Goal: Transaction & Acquisition: Purchase product/service

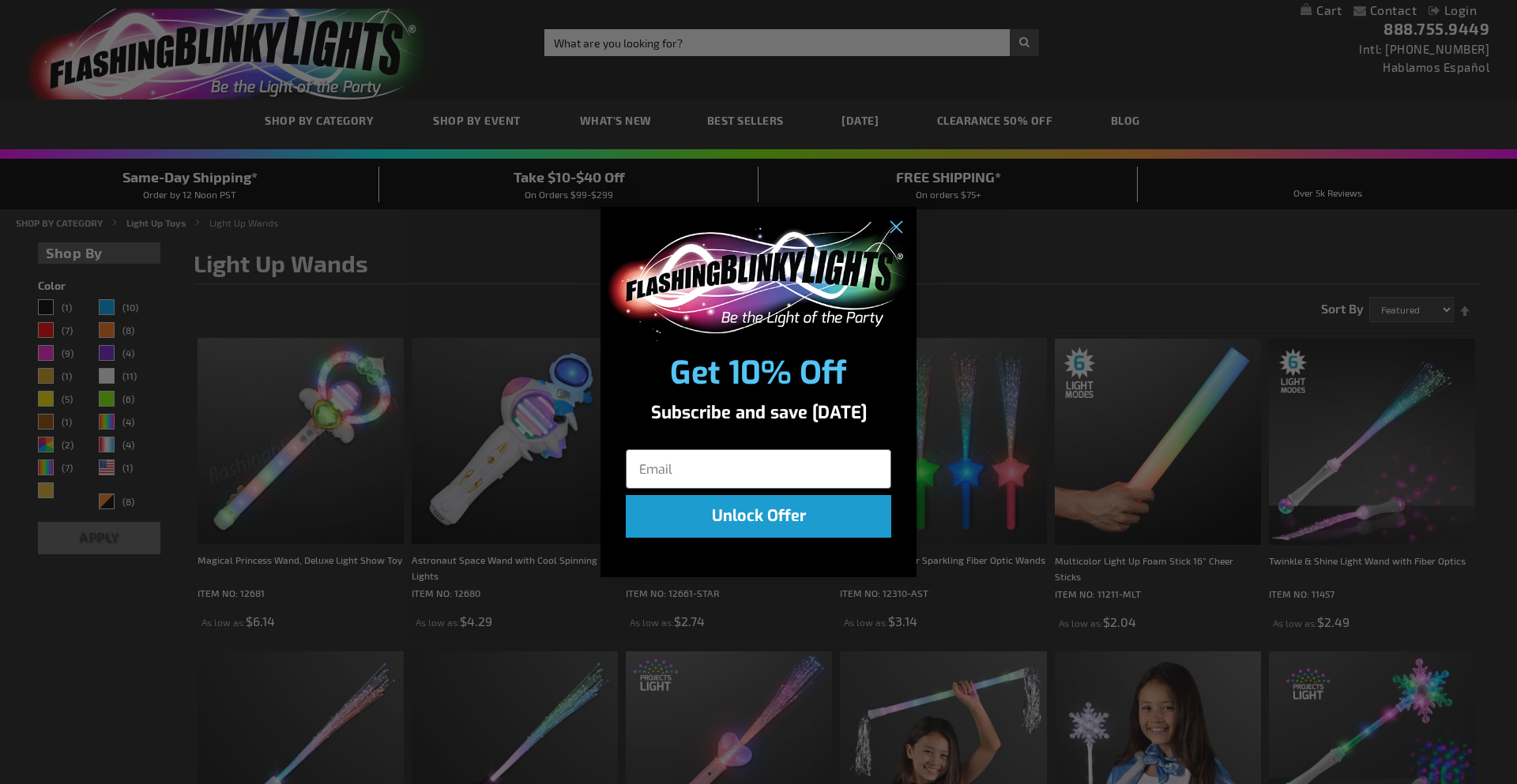
click at [972, 353] on div "Close dialog Get 10% Off Subscribe and save [DATE] Unlock Offer Submit" at bounding box center [758, 392] width 1517 height 784
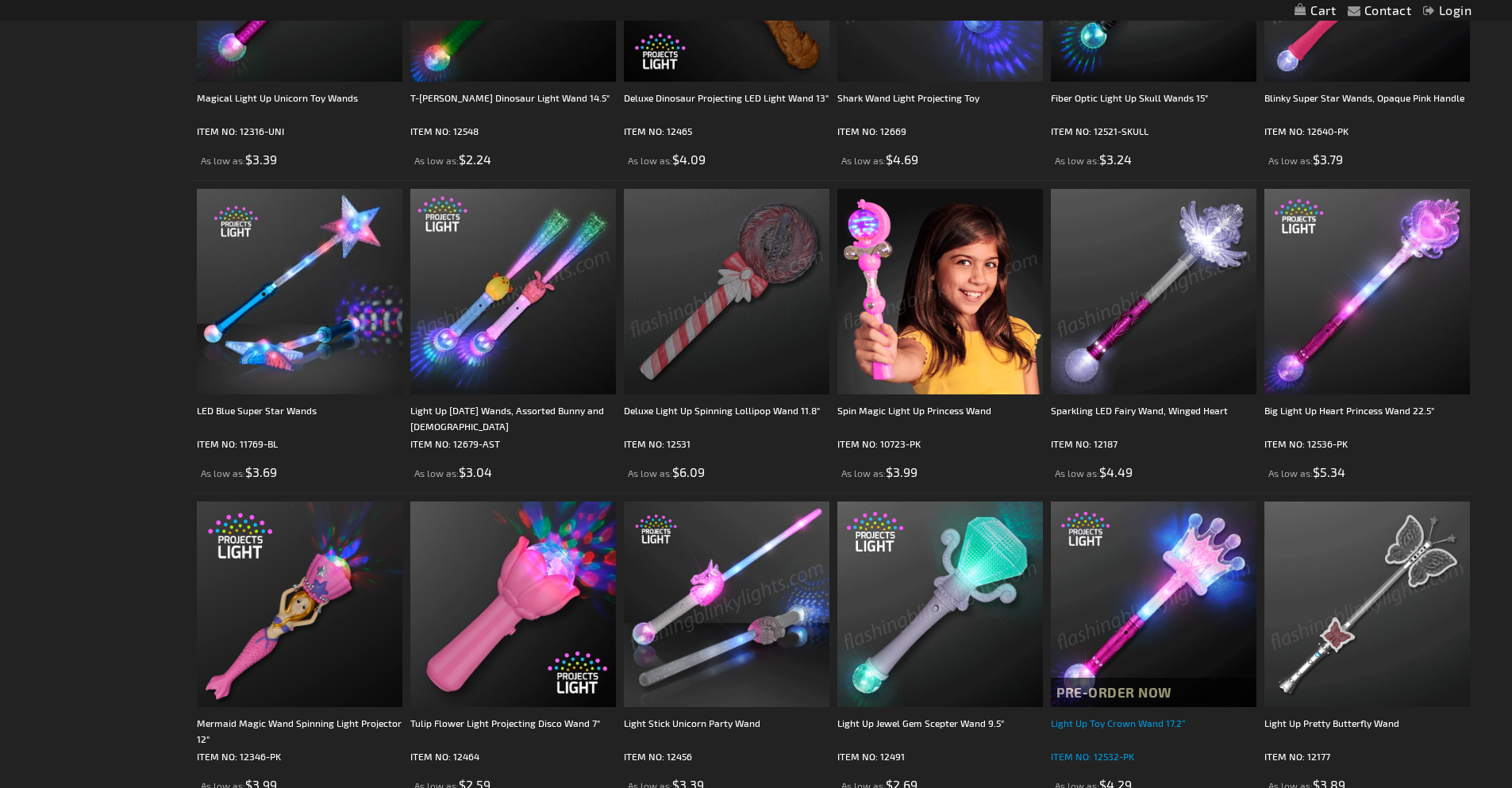
scroll to position [2334, 0]
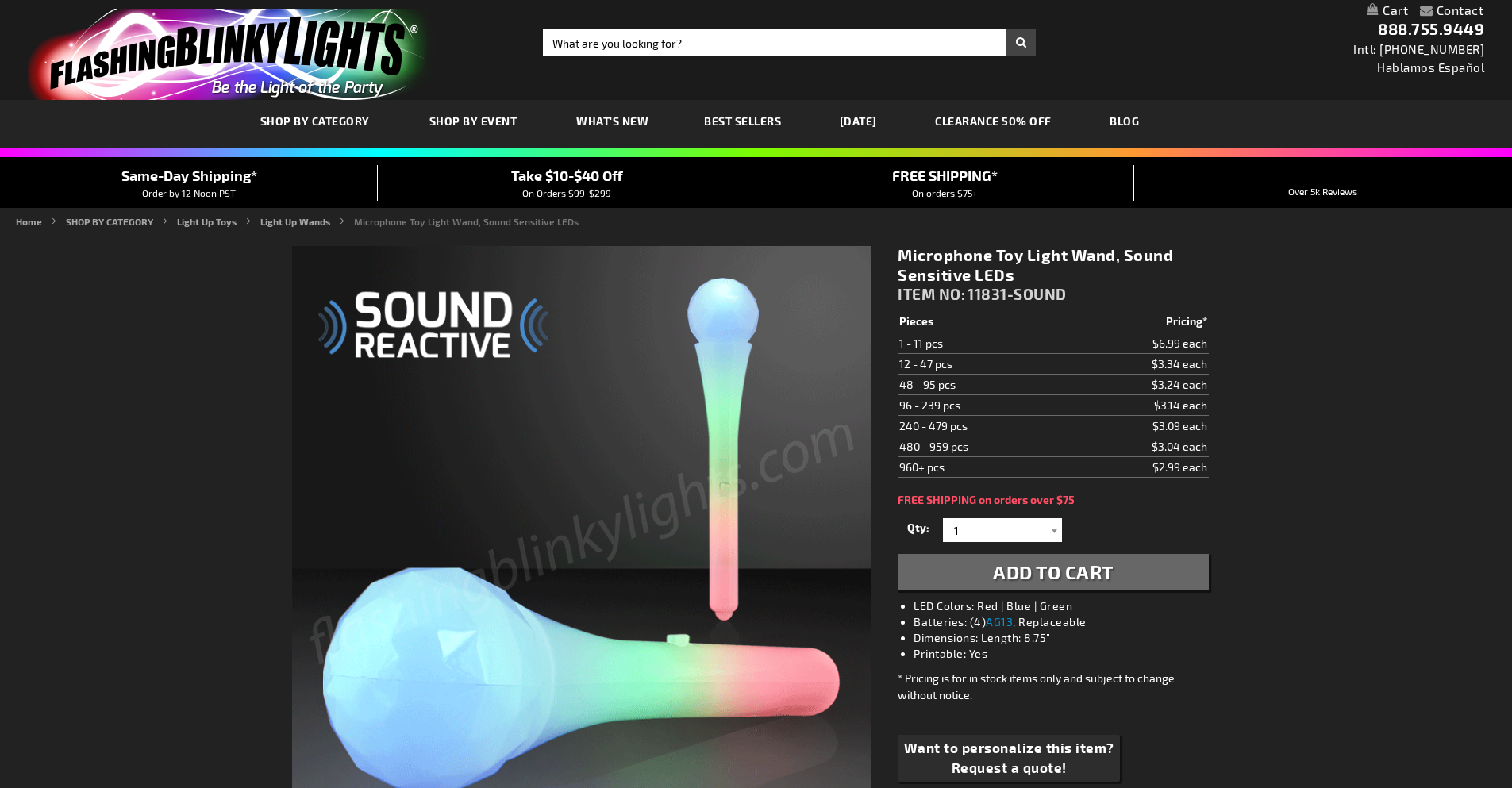
click at [946, 467] on td "960+ pcs" at bounding box center [983, 467] width 171 height 21
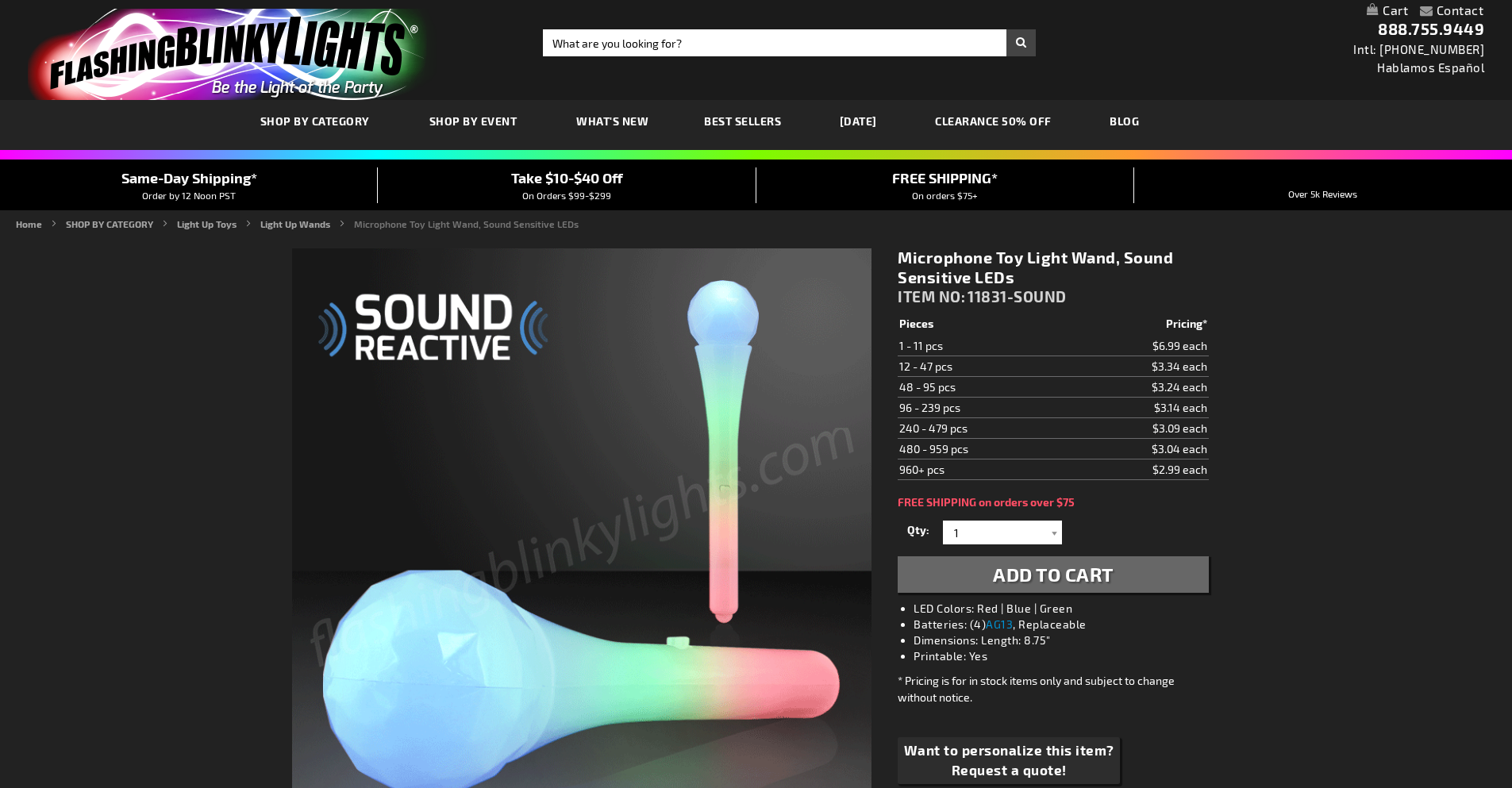
click at [933, 466] on td "960+ pcs" at bounding box center [983, 470] width 171 height 21
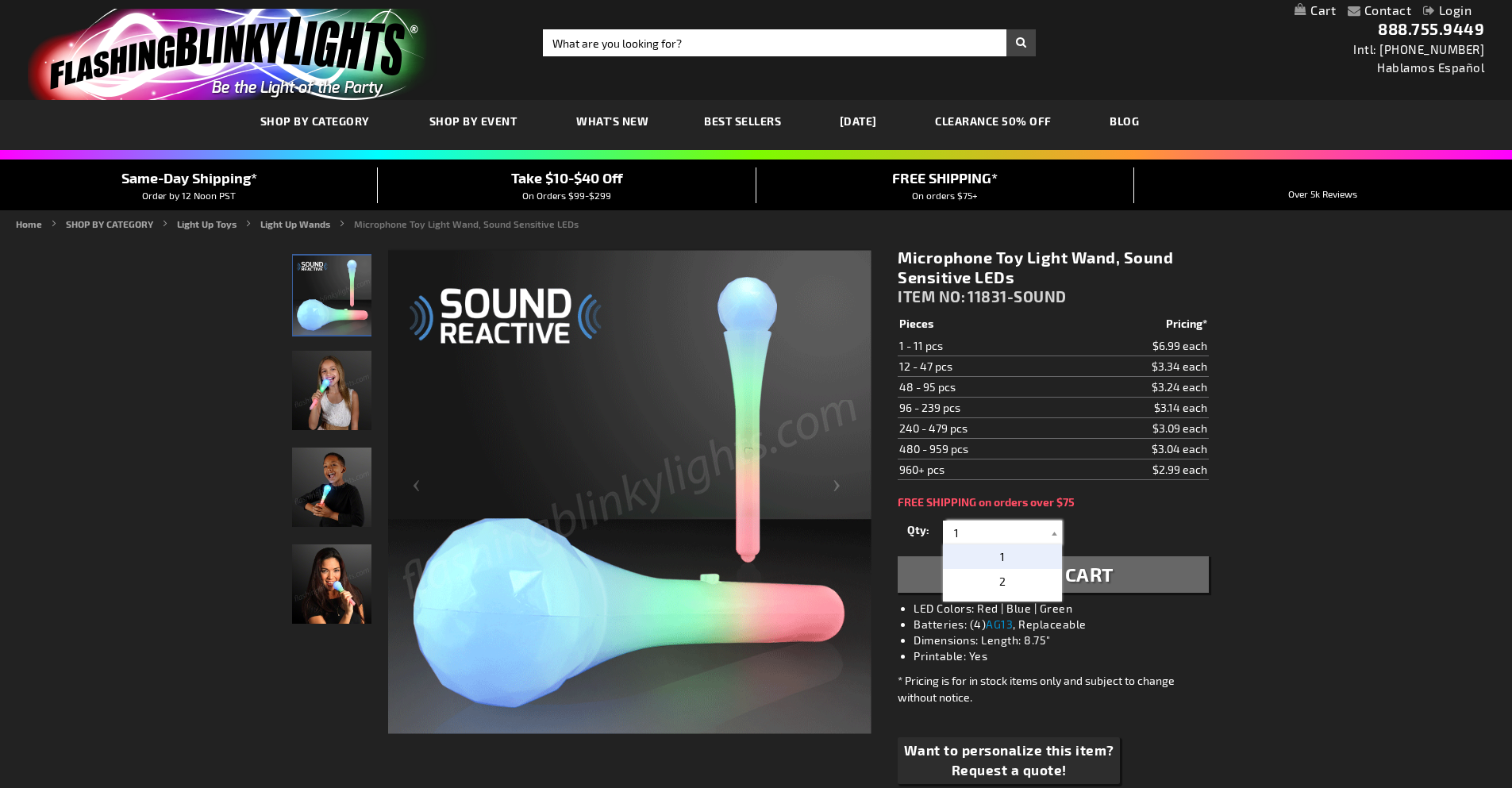
click at [972, 531] on input "1" at bounding box center [1004, 532] width 115 height 24
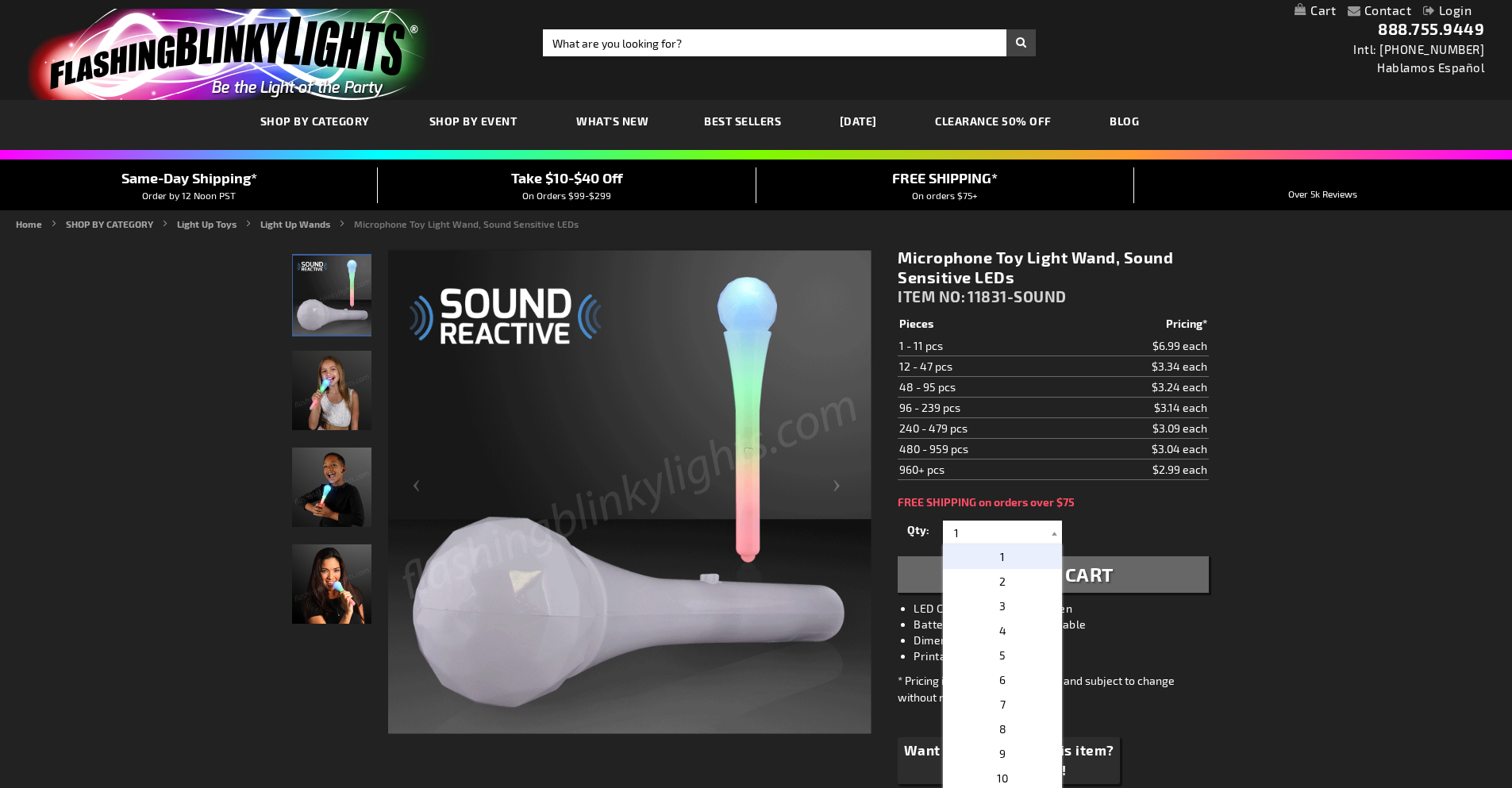
click at [1219, 505] on div "Microphone Toy Light Wand, Sound Sensitive LEDs ITEM NO: 11831-SOUND $2.99 Piec…" at bounding box center [1052, 529] width 334 height 587
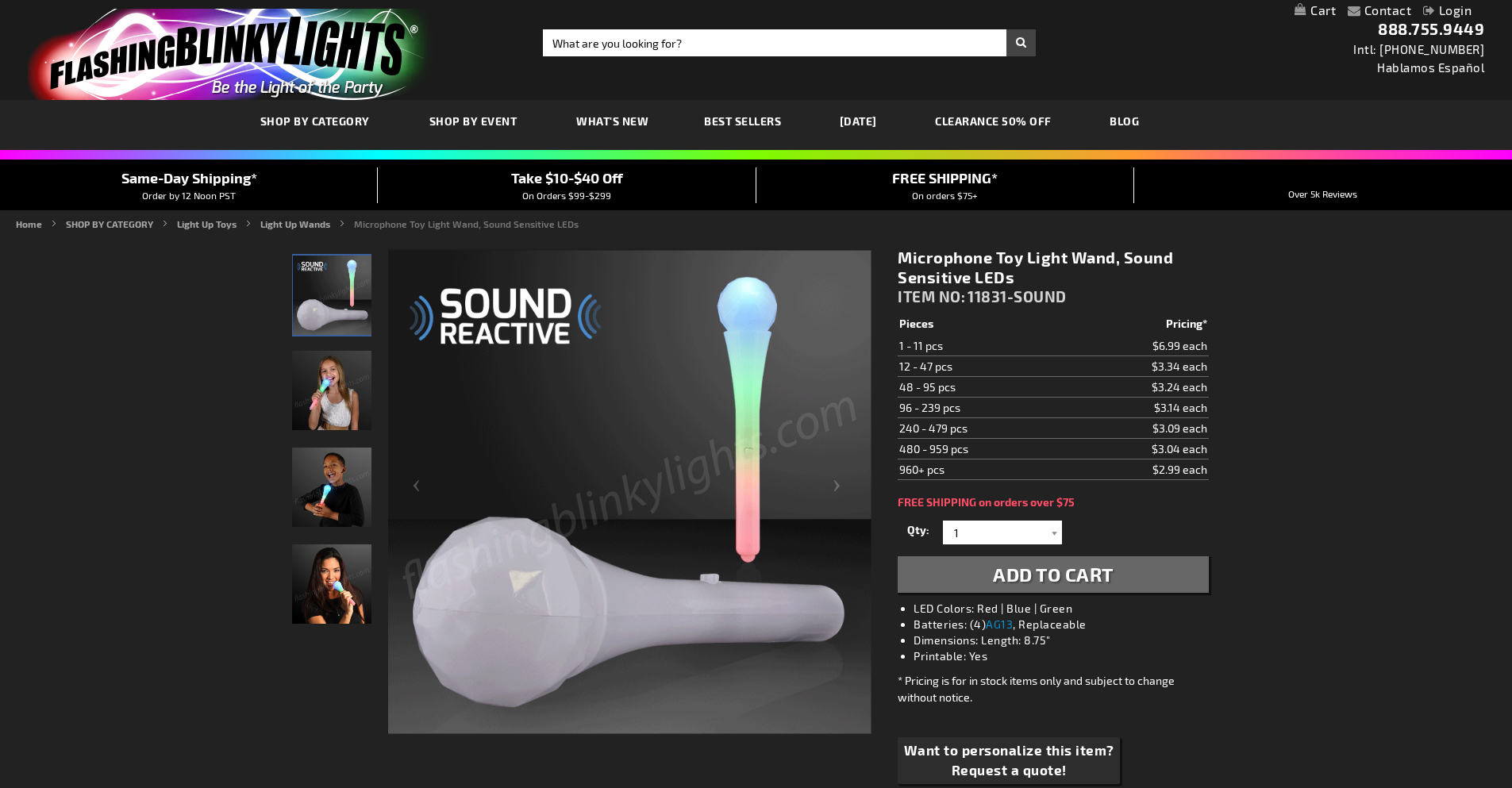
click at [353, 420] on img "Light Up Sound Activated LED Microphone Toy" at bounding box center [331, 390] width 79 height 79
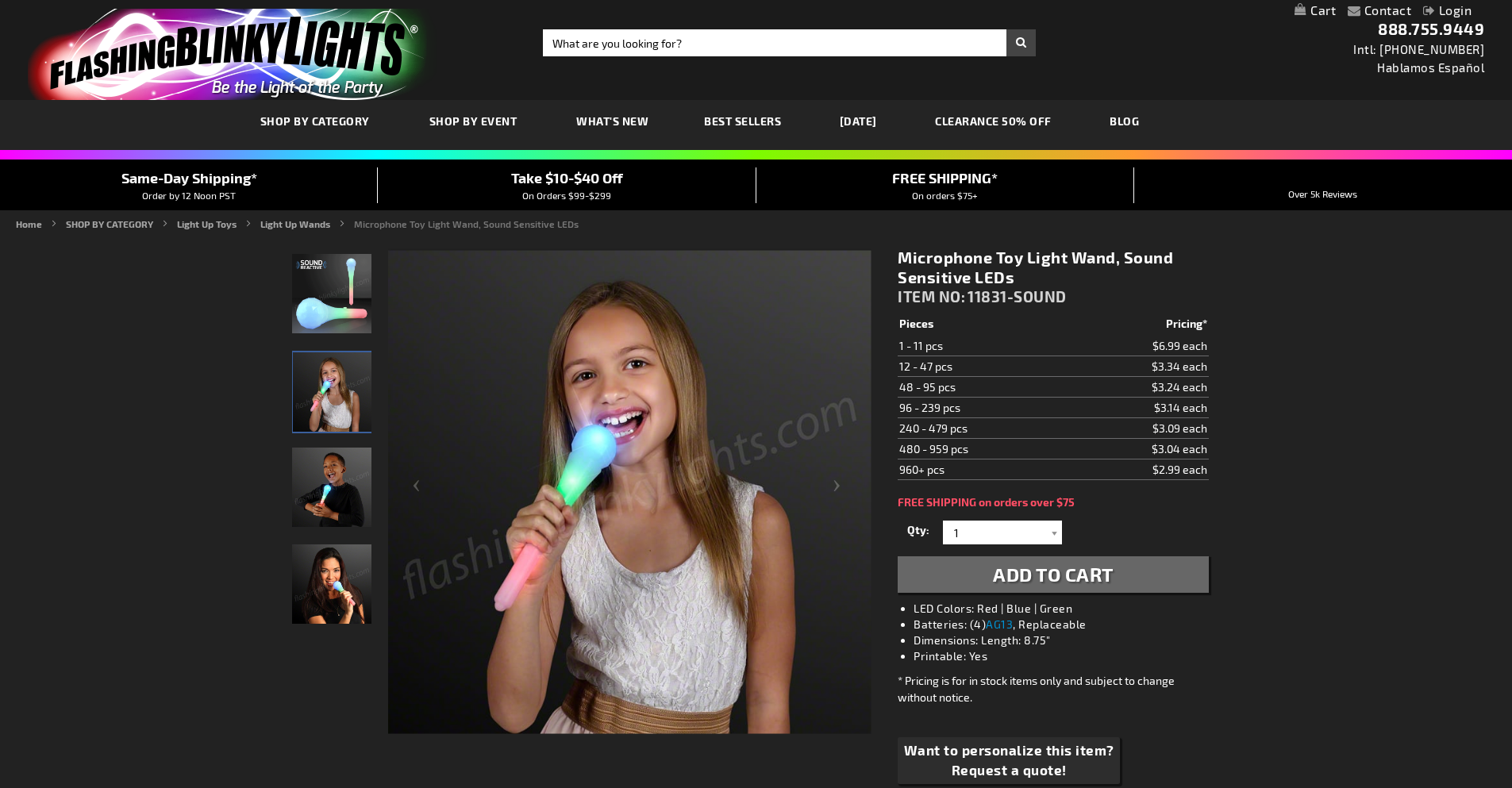
click at [343, 467] on img "Light Up Sound Activated LED Microphone Toy" at bounding box center [331, 486] width 79 height 79
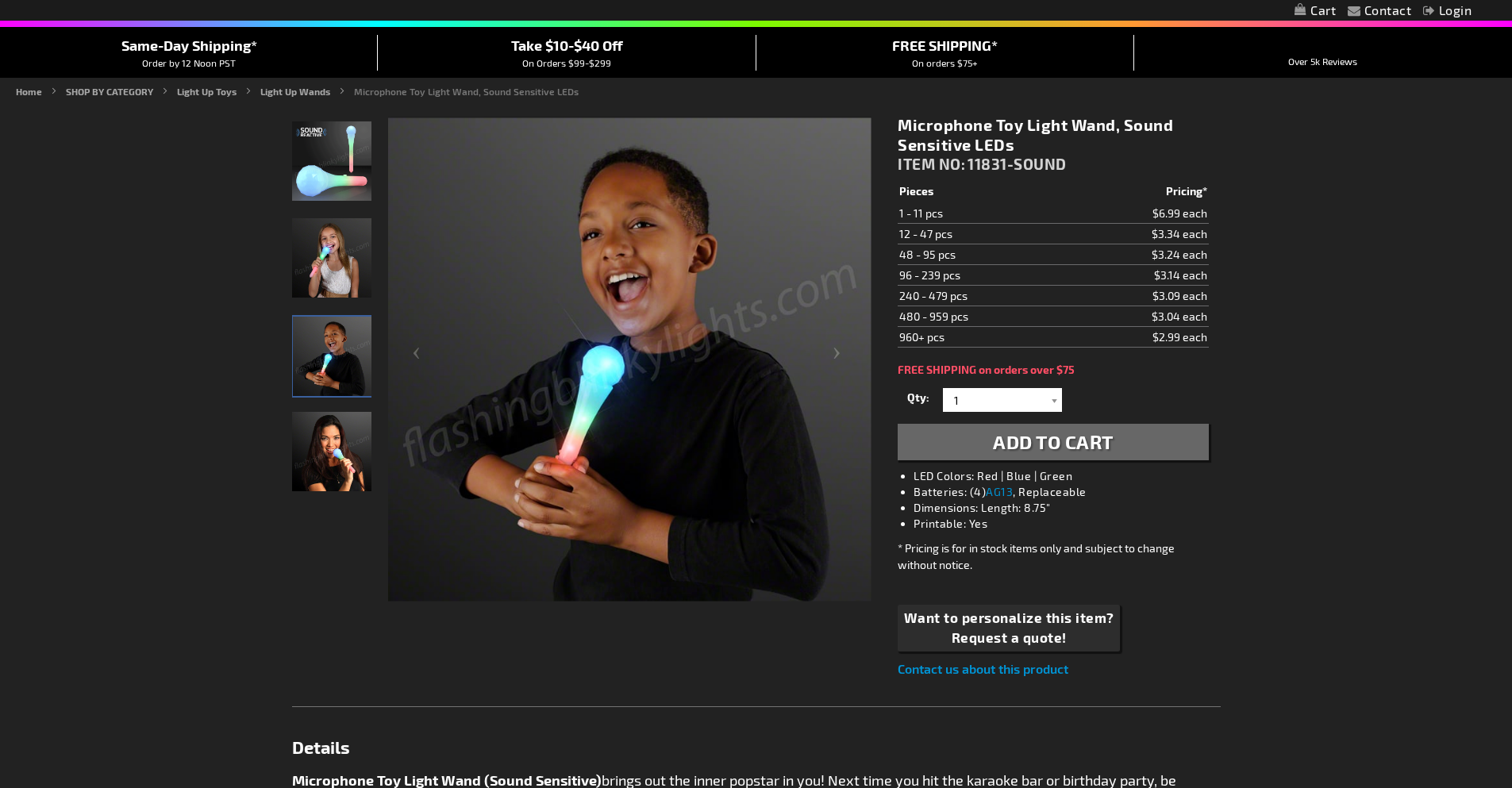
scroll to position [134, 0]
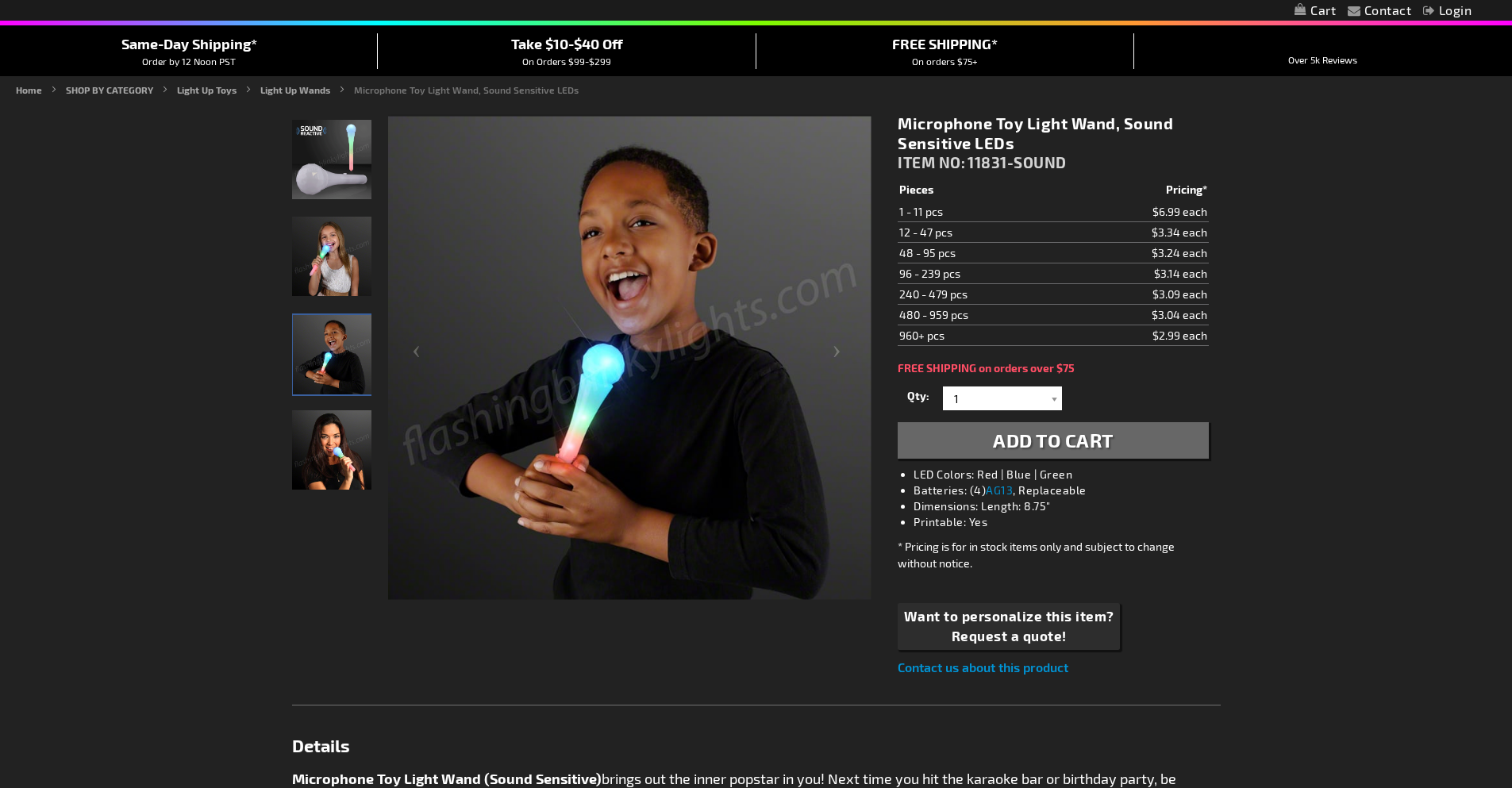
click at [344, 472] on img "Light Up Sound Activated LED Microphone Toy" at bounding box center [331, 449] width 79 height 79
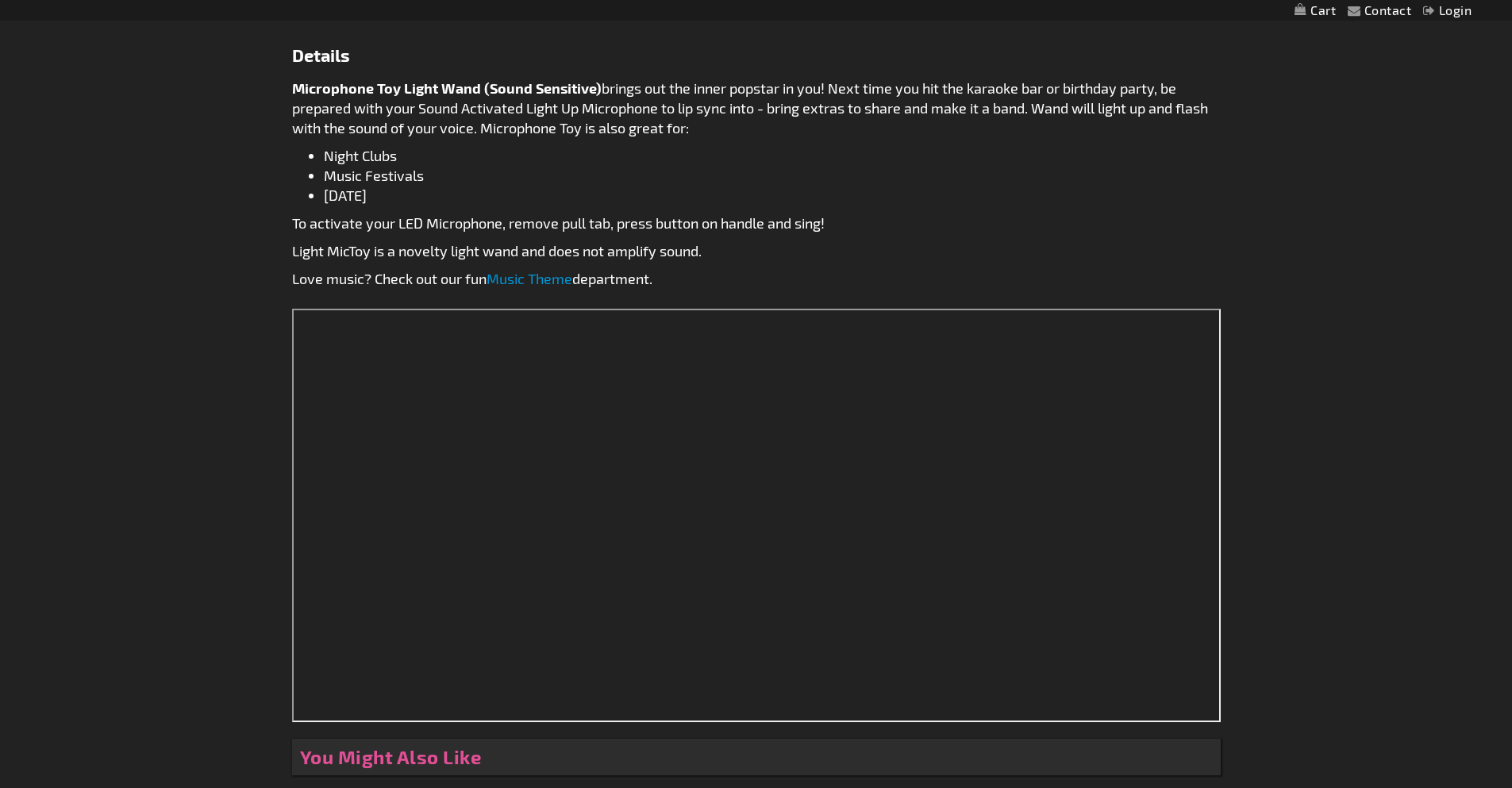
scroll to position [1135, 0]
